Goal: Navigation & Orientation: Go to known website

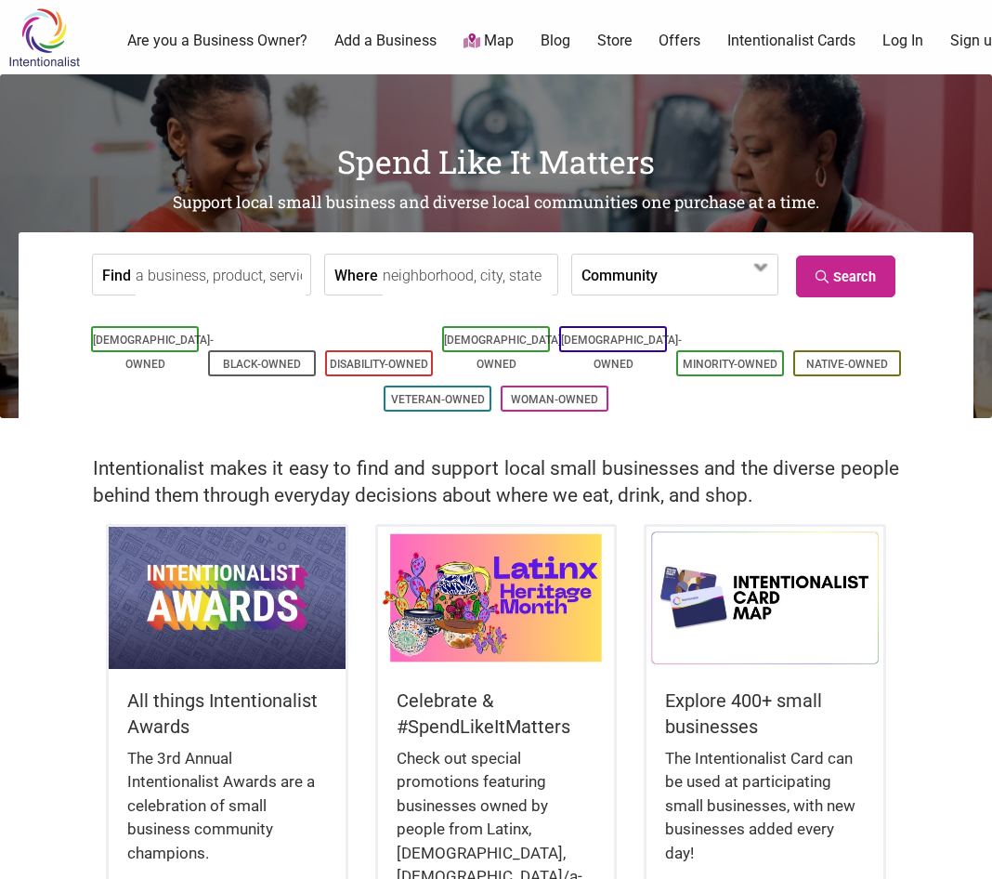
click at [809, 25] on div "0 Are you a Business Owner? Add a Business Map Blog Store Offers Intentionalist…" at bounding box center [566, 41] width 905 height 74
click at [813, 36] on link "Intentionalist Cards" at bounding box center [791, 41] width 128 height 20
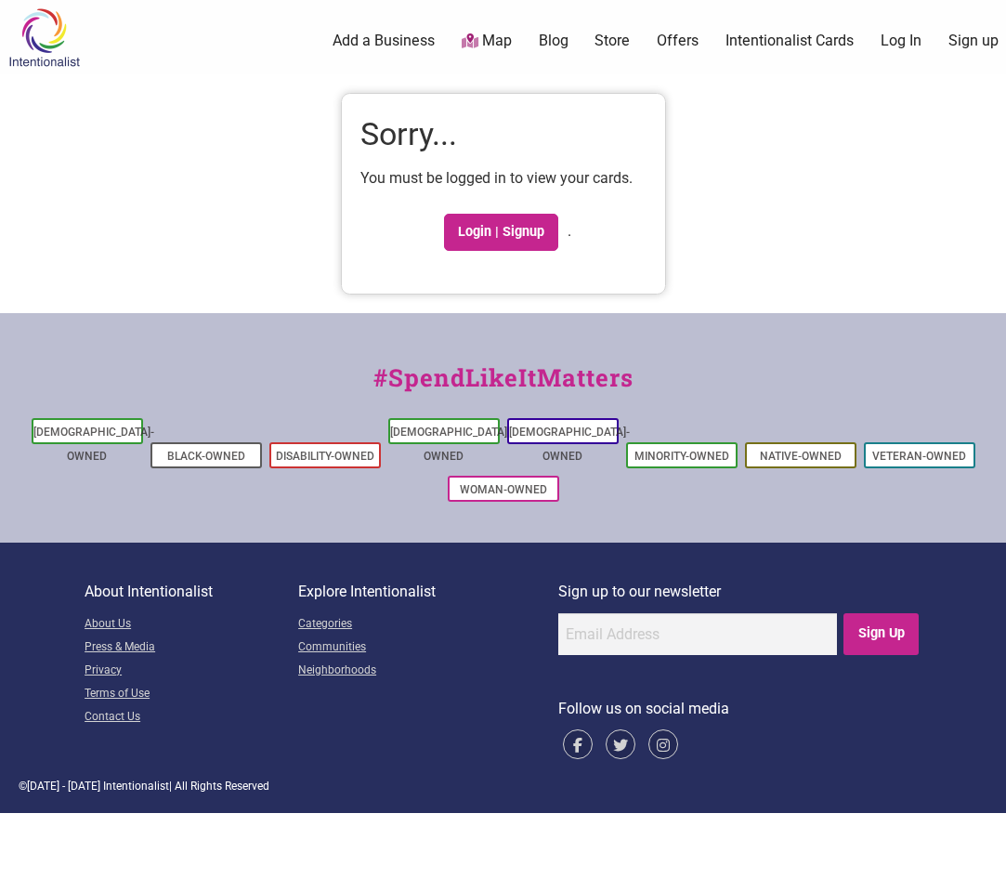
click at [811, 40] on link "Intentionalist Cards" at bounding box center [789, 41] width 128 height 20
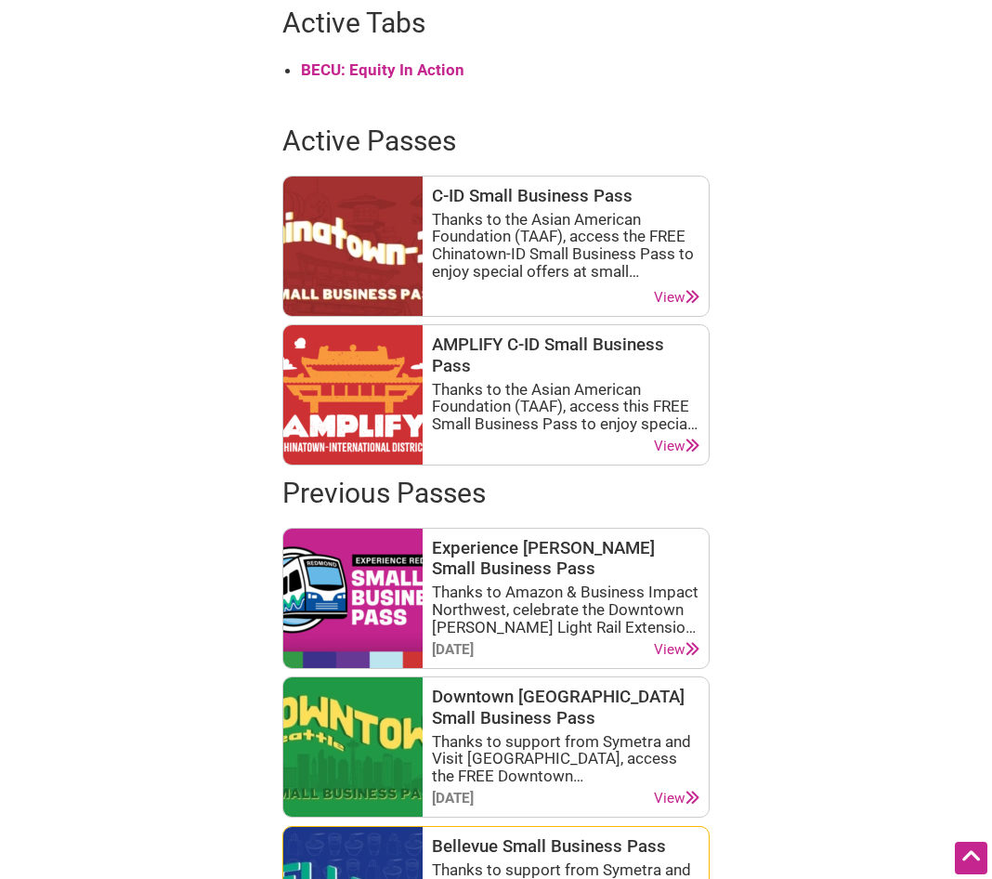
scroll to position [836, 0]
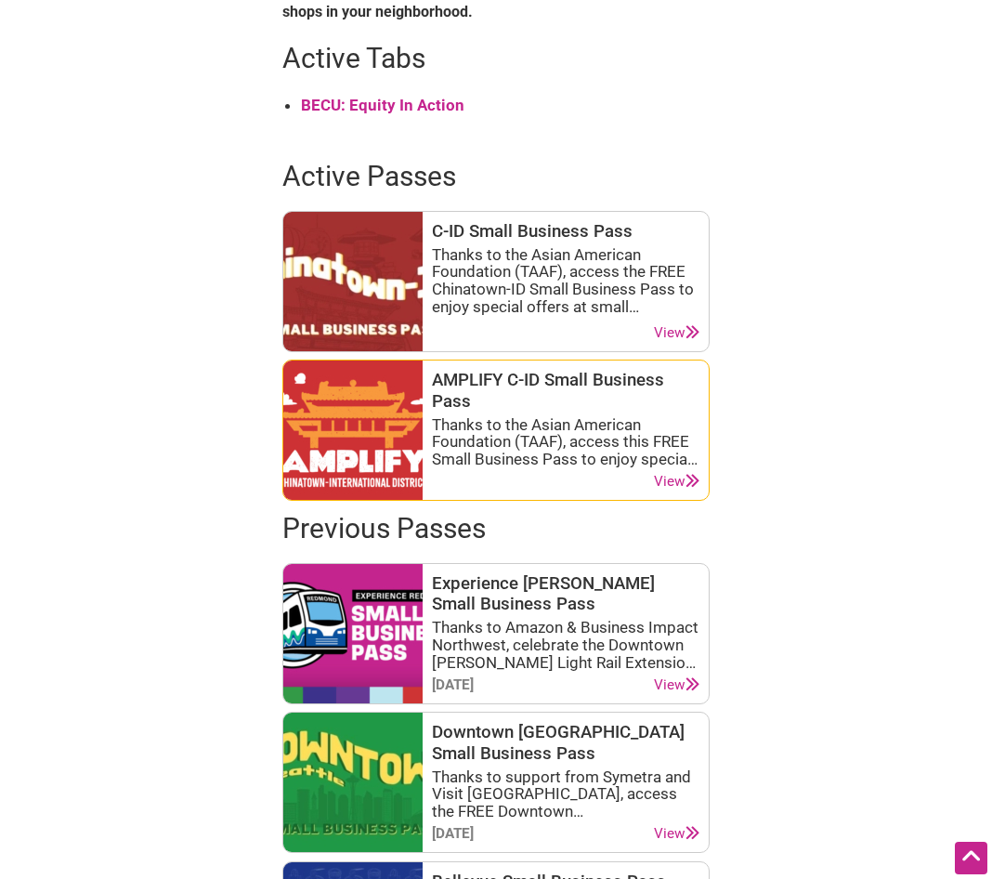
click at [570, 370] on h3 "AMPLIFY C-ID Small Business Pass" at bounding box center [566, 391] width 268 height 42
click at [696, 486] on icon at bounding box center [693, 481] width 14 height 14
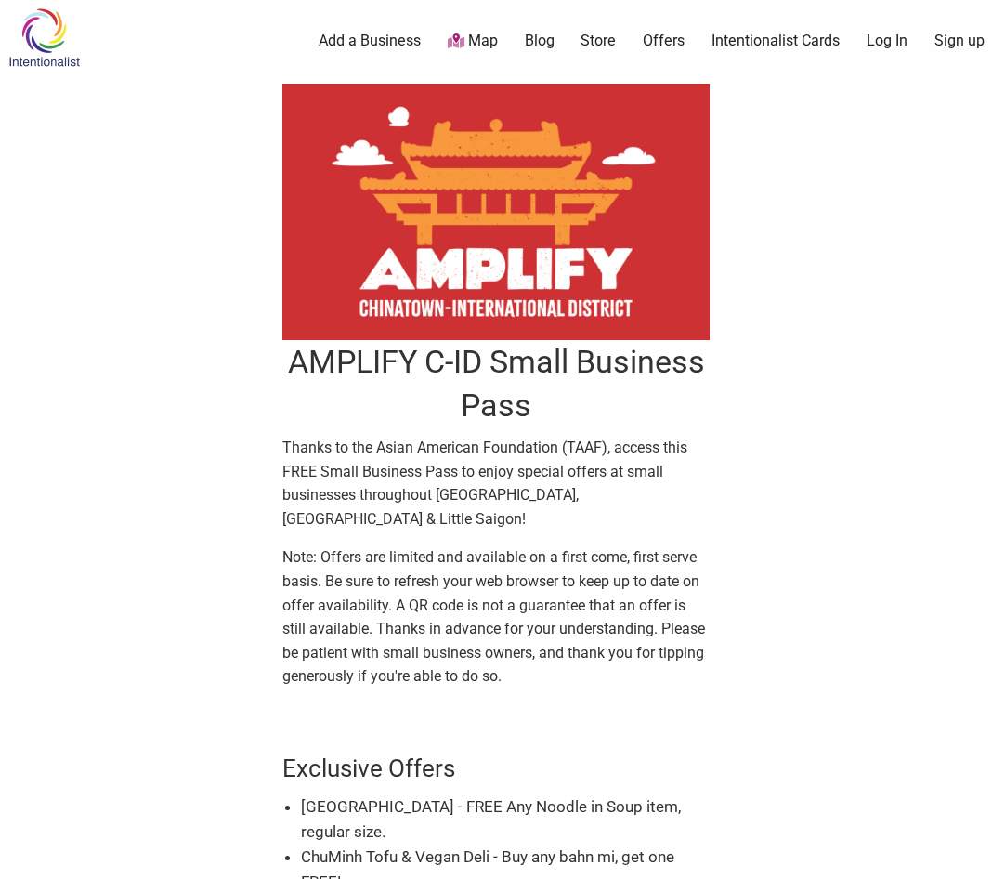
click at [20, 43] on img at bounding box center [44, 37] width 88 height 60
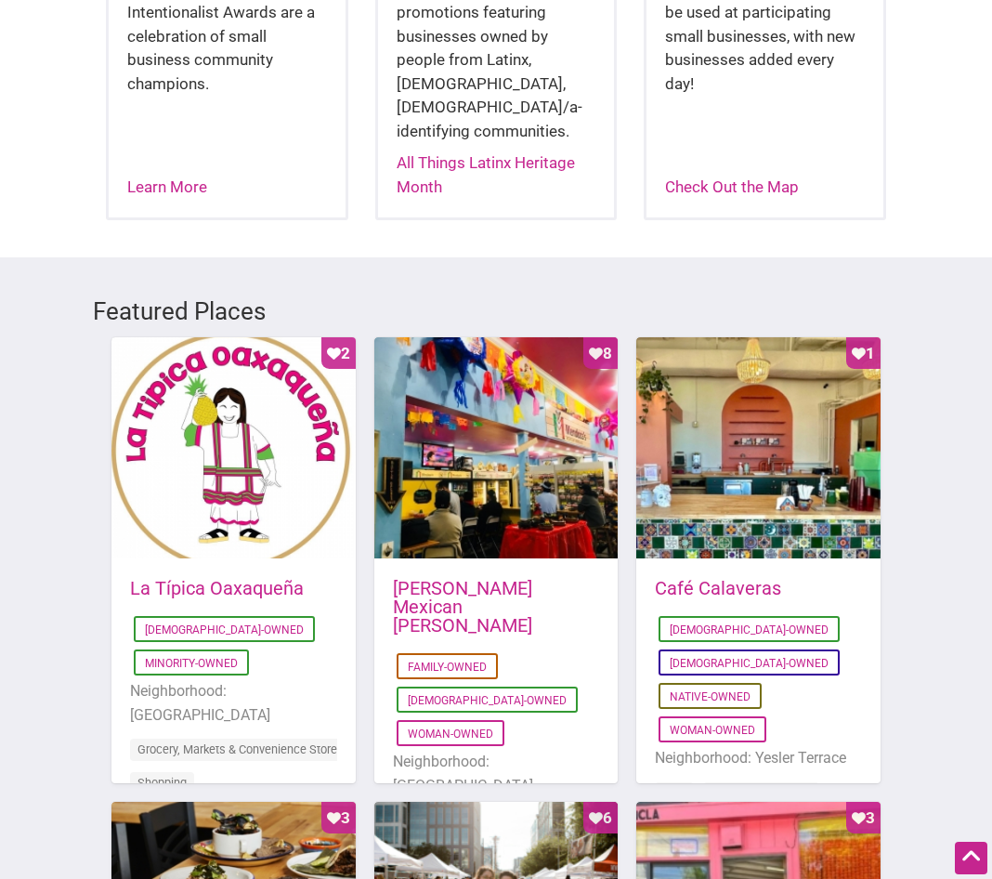
scroll to position [929, 0]
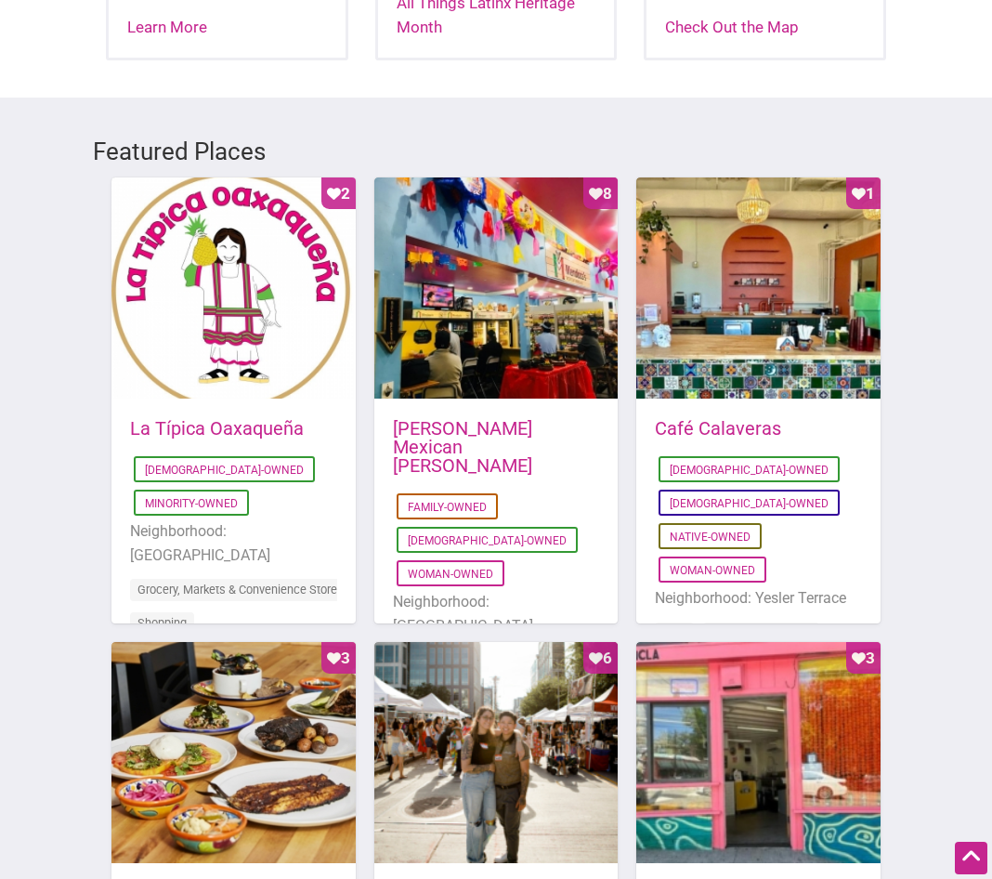
click at [815, 419] on h5 "Café Calaveras" at bounding box center [758, 428] width 207 height 19
click at [766, 417] on link "Café Calaveras" at bounding box center [718, 428] width 126 height 22
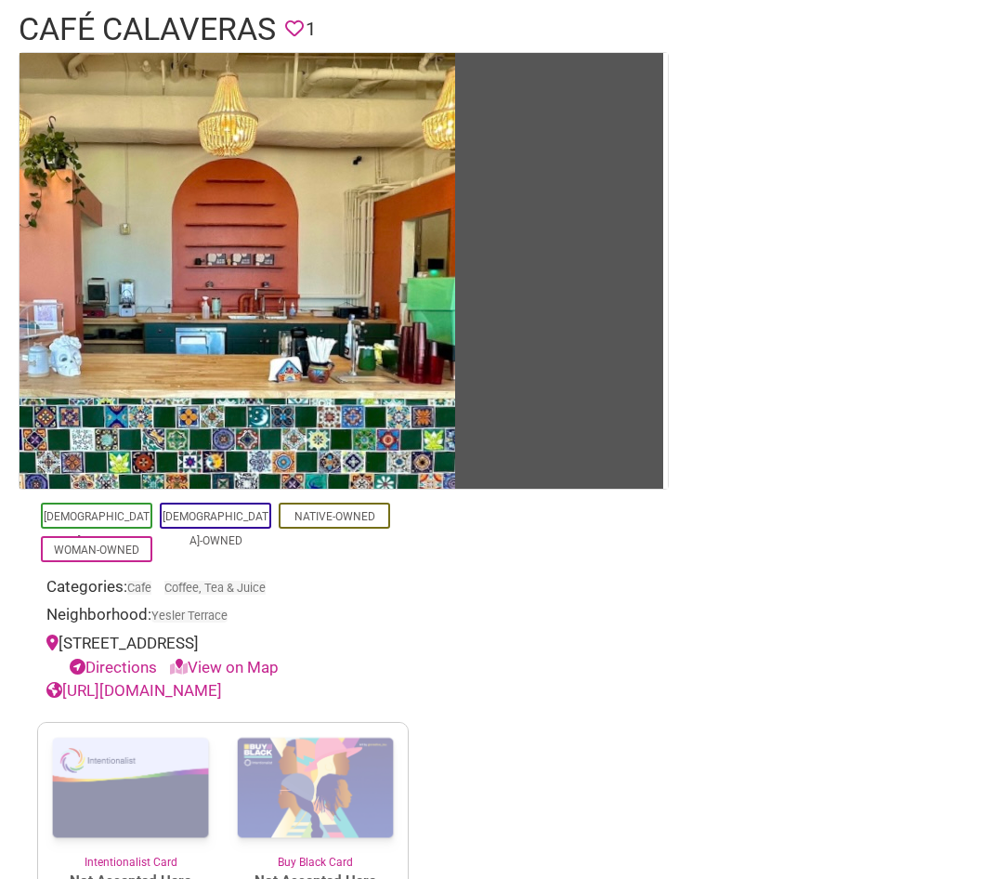
scroll to position [279, 0]
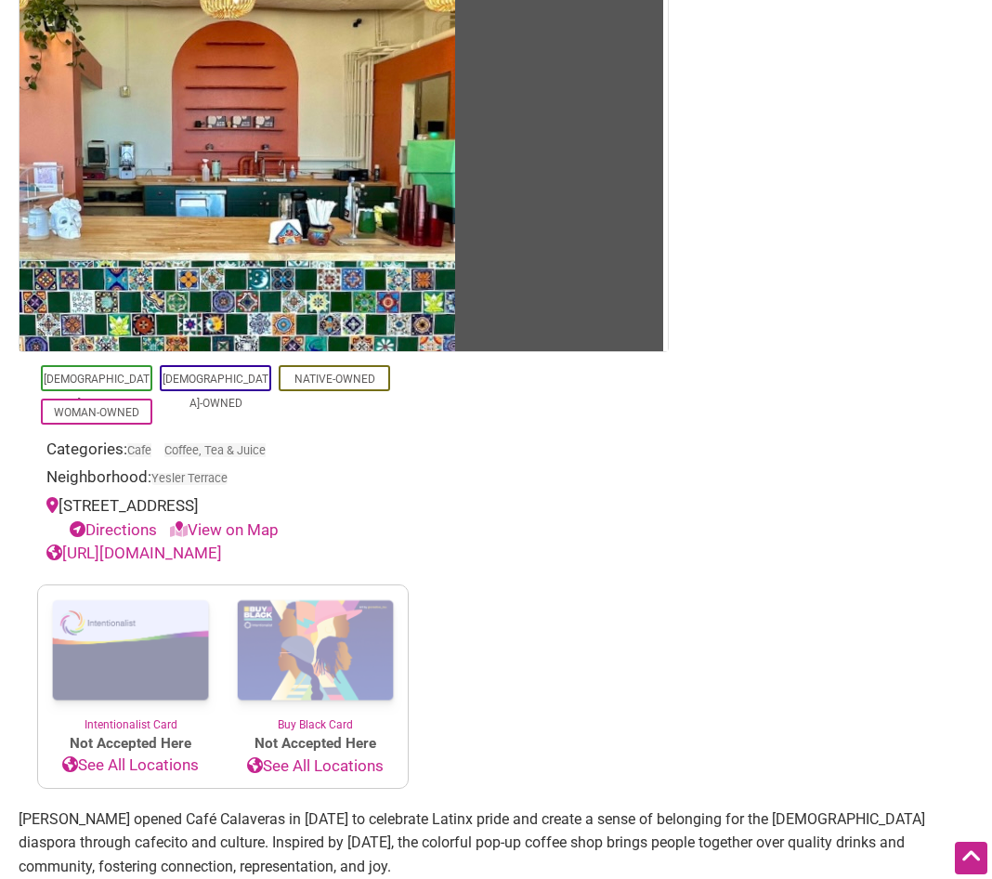
drag, startPoint x: 202, startPoint y: 550, endPoint x: 151, endPoint y: 556, distance: 50.6
click at [151, 556] on link "[URL][DOMAIN_NAME]" at bounding box center [134, 552] width 176 height 19
